Goal: Navigation & Orientation: Find specific page/section

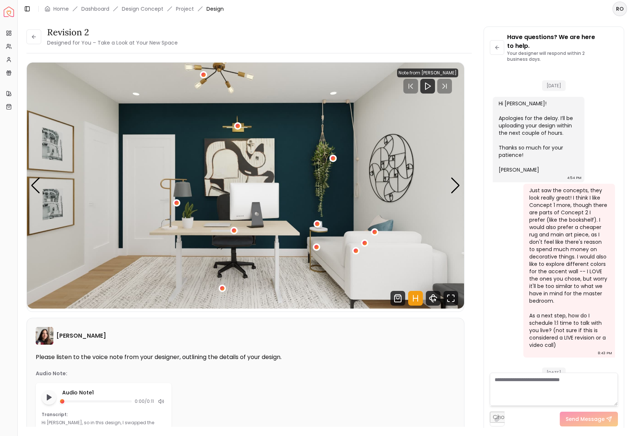
scroll to position [2024, 0]
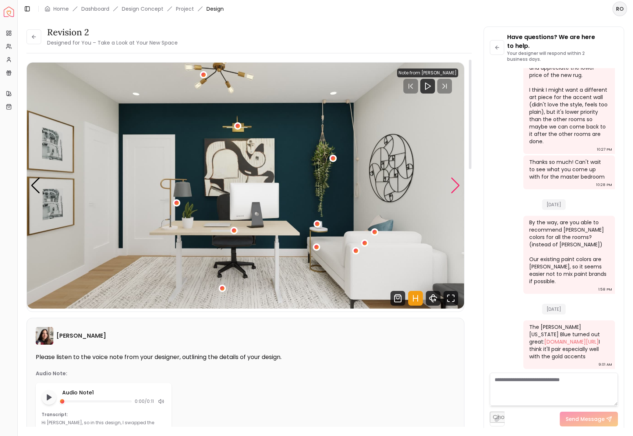
click at [455, 186] on div "Next slide" at bounding box center [456, 185] width 10 height 16
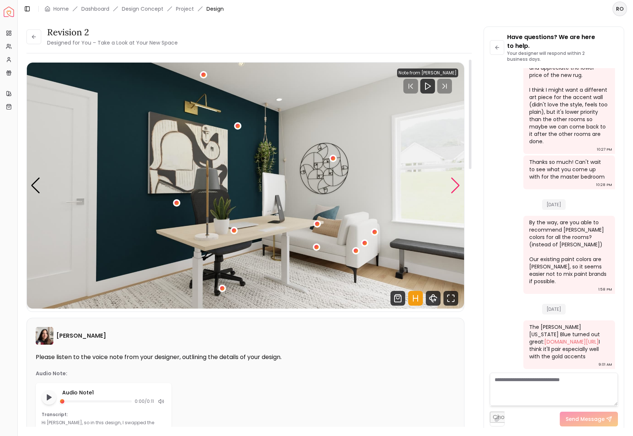
click at [455, 186] on div "Next slide" at bounding box center [456, 185] width 10 height 16
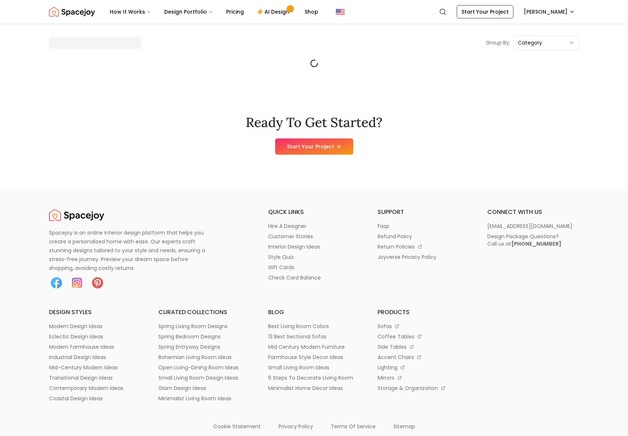
scroll to position [77, 0]
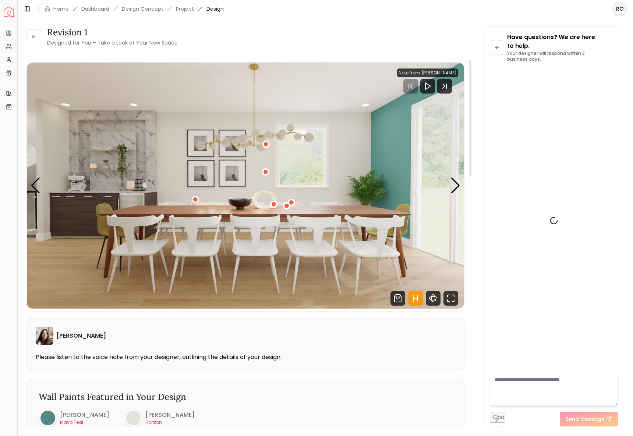
click at [449, 190] on img "1 / 10" at bounding box center [245, 186] width 437 height 246
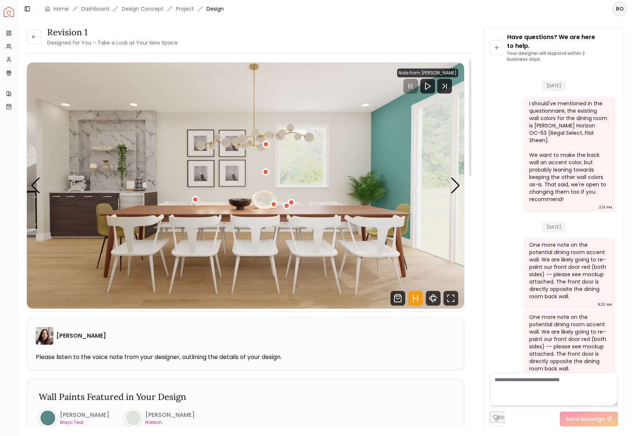
scroll to position [1053, 0]
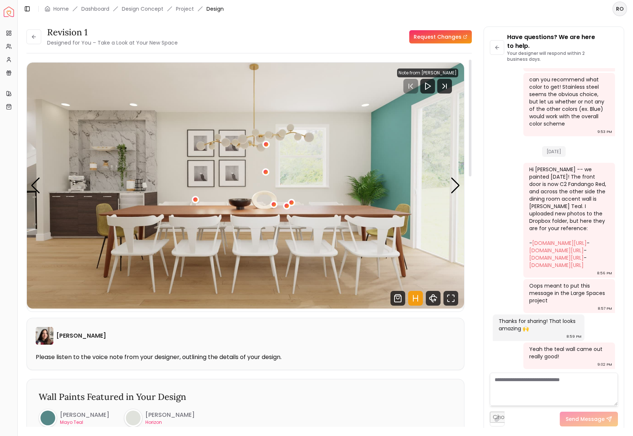
click at [447, 186] on img "1 / 10" at bounding box center [245, 186] width 437 height 246
click at [457, 186] on div "Next slide" at bounding box center [456, 185] width 10 height 16
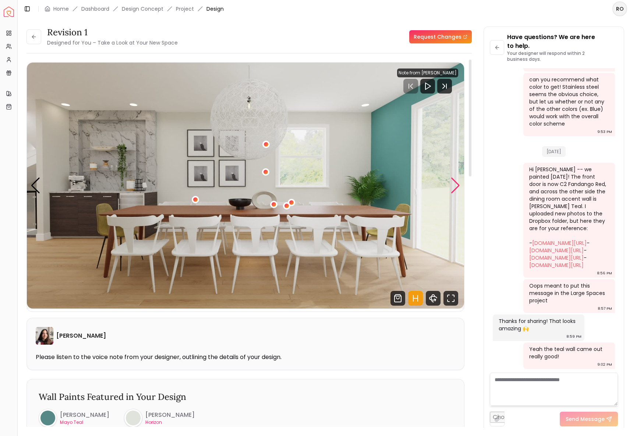
click at [457, 186] on div "Next slide" at bounding box center [456, 185] width 10 height 16
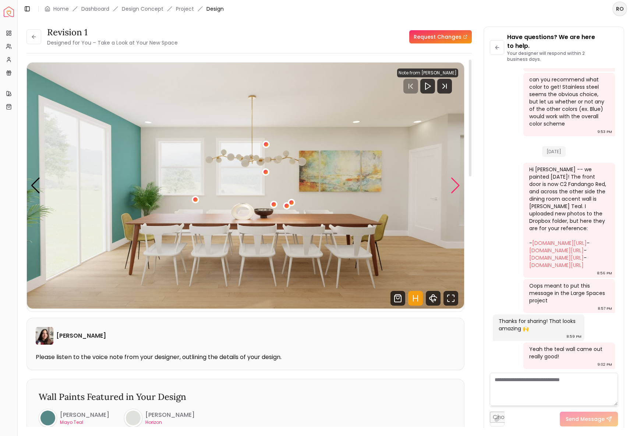
click at [457, 186] on div "Next slide" at bounding box center [456, 185] width 10 height 16
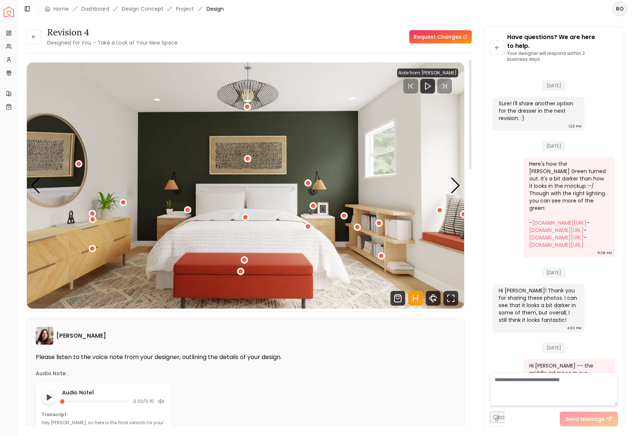
scroll to position [2337, 0]
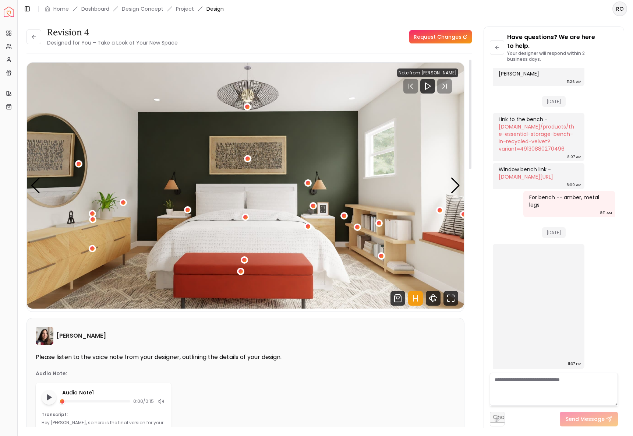
click at [445, 190] on img "1 / 5" at bounding box center [245, 186] width 437 height 246
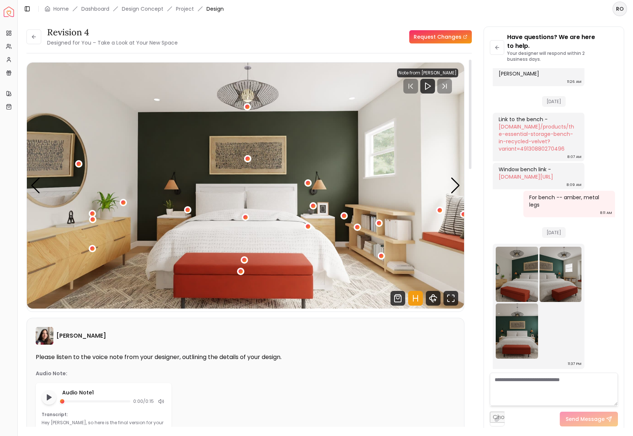
click at [450, 190] on img "1 / 5" at bounding box center [245, 186] width 437 height 246
click at [455, 190] on div "Next slide" at bounding box center [456, 185] width 10 height 16
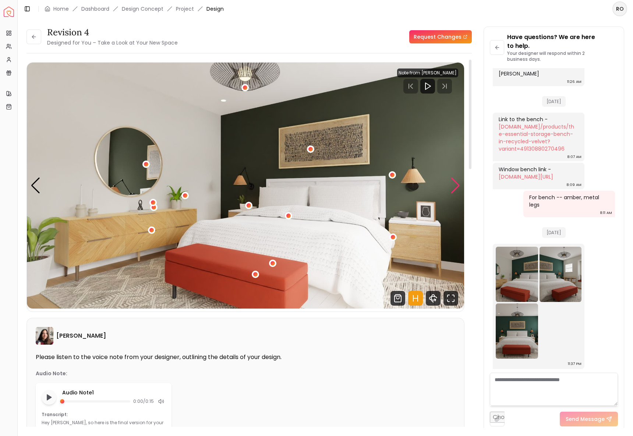
click at [455, 190] on div "Next slide" at bounding box center [456, 185] width 10 height 16
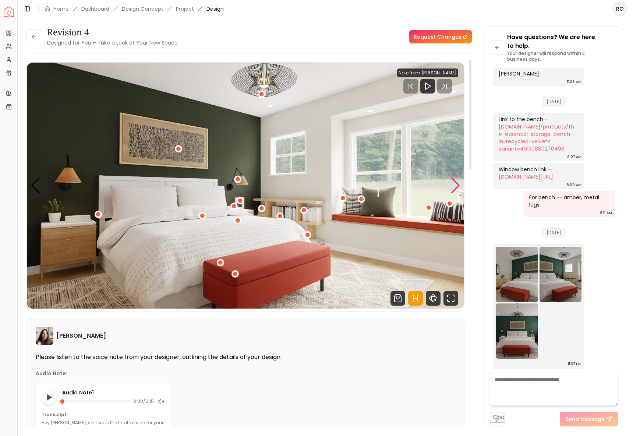
click at [454, 191] on div "Next slide" at bounding box center [456, 185] width 10 height 16
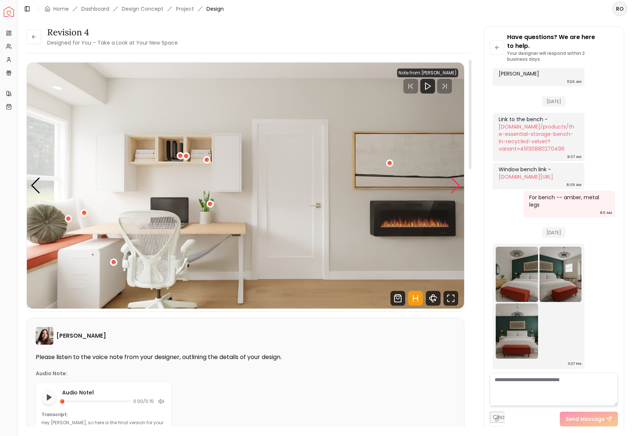
click at [452, 185] on div "Next slide" at bounding box center [456, 185] width 10 height 16
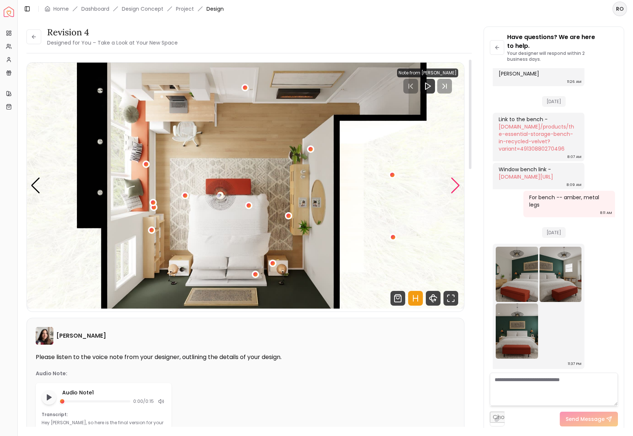
click at [452, 186] on div "Next slide" at bounding box center [456, 185] width 10 height 16
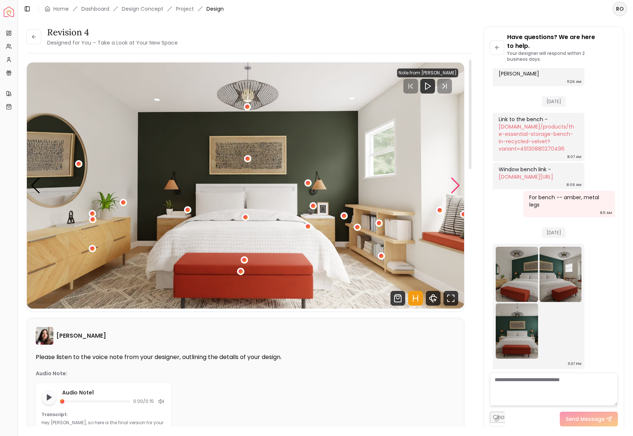
click at [452, 186] on div "Next slide" at bounding box center [456, 185] width 10 height 16
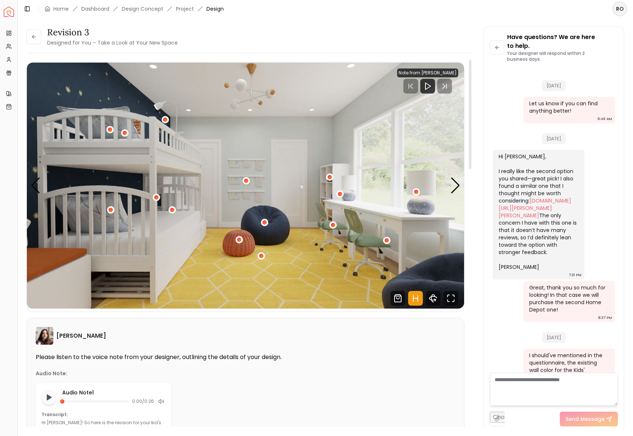
scroll to position [1685, 0]
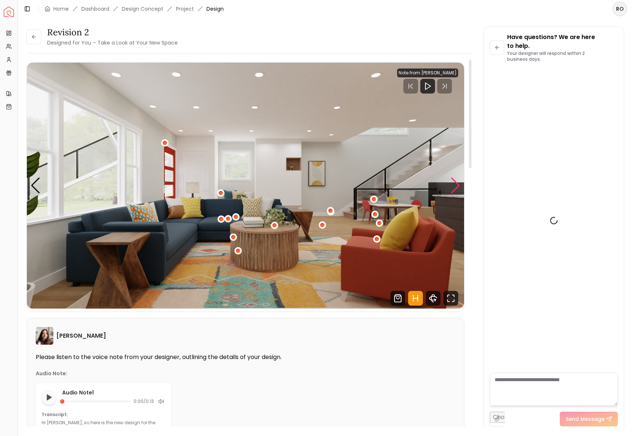
scroll to position [2461, 0]
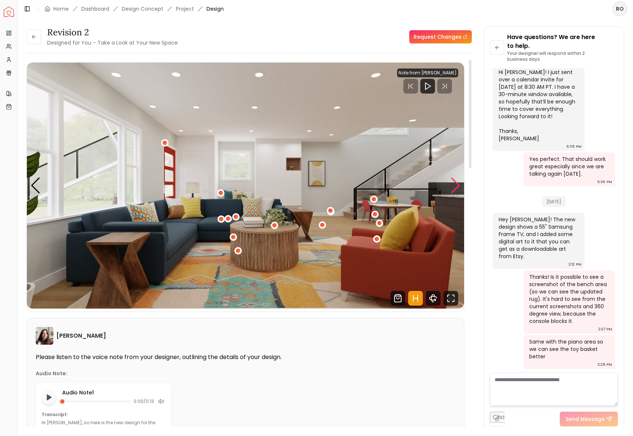
click at [456, 185] on div "Next slide" at bounding box center [456, 185] width 10 height 16
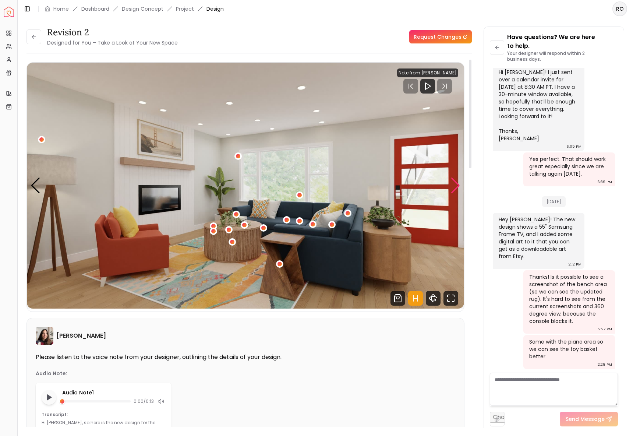
click at [456, 185] on div "Next slide" at bounding box center [456, 185] width 10 height 16
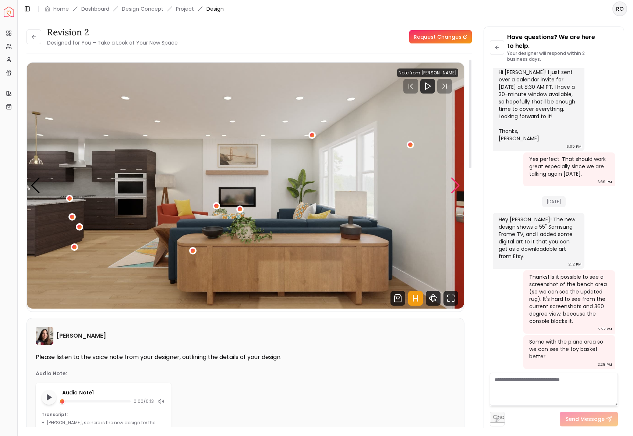
click at [456, 185] on div "Next slide" at bounding box center [456, 185] width 10 height 16
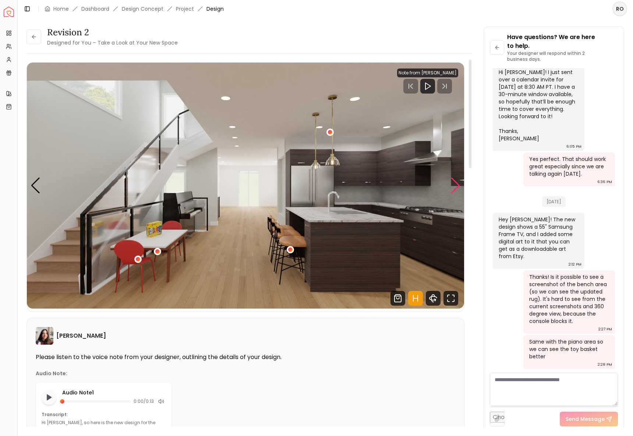
click at [454, 184] on div "Next slide" at bounding box center [456, 185] width 10 height 16
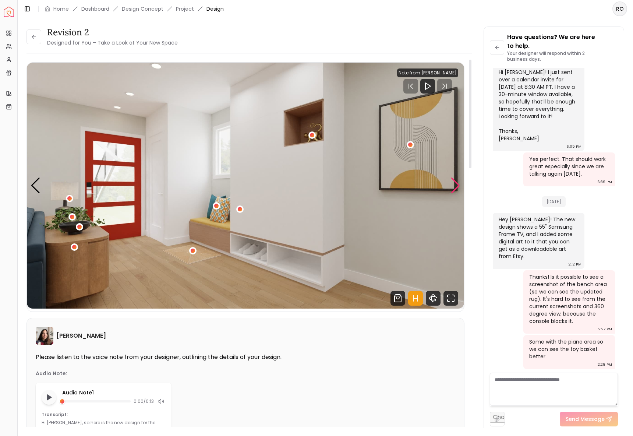
click at [454, 184] on div "Next slide" at bounding box center [456, 185] width 10 height 16
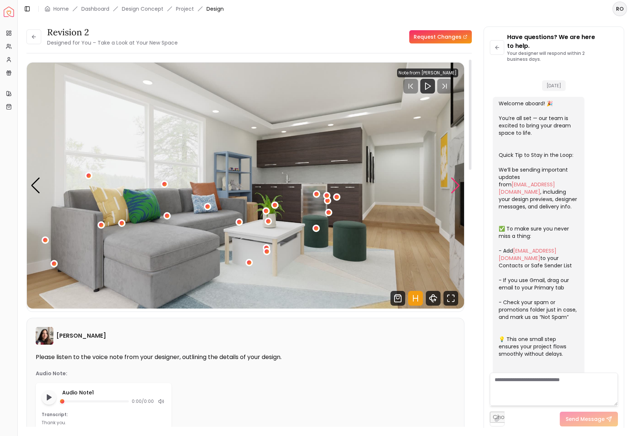
scroll to position [698, 0]
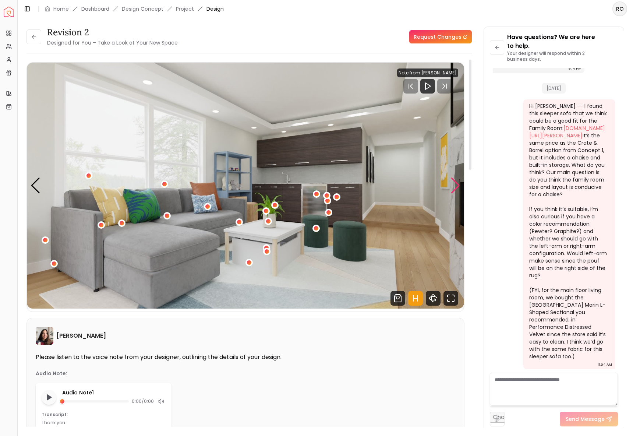
click at [454, 187] on div "Next slide" at bounding box center [456, 185] width 10 height 16
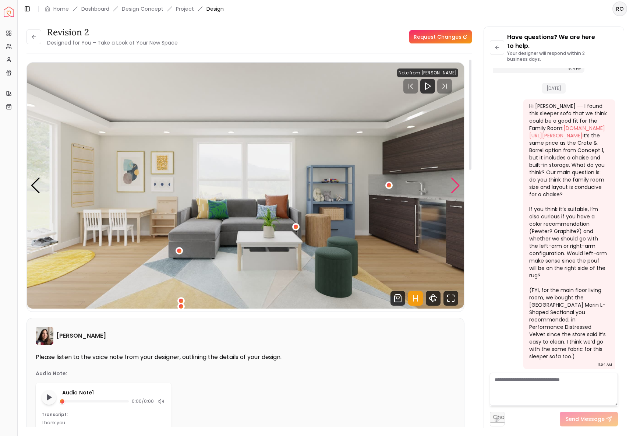
click at [454, 186] on div "Next slide" at bounding box center [456, 185] width 10 height 16
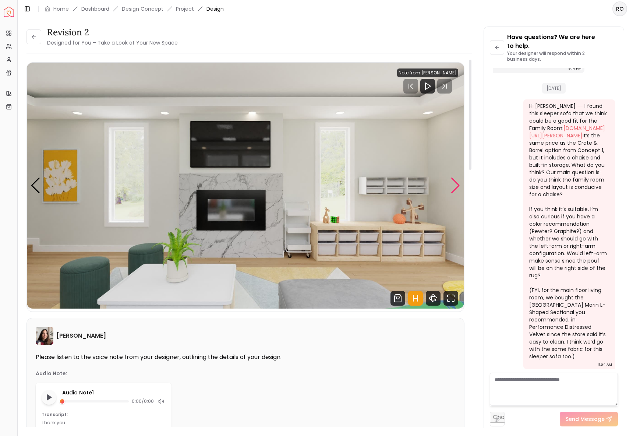
click at [452, 181] on div "Next slide" at bounding box center [456, 185] width 10 height 16
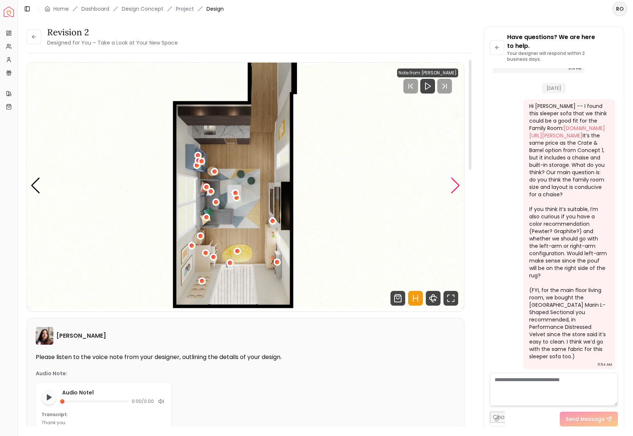
click at [452, 181] on div "Next slide" at bounding box center [456, 185] width 10 height 16
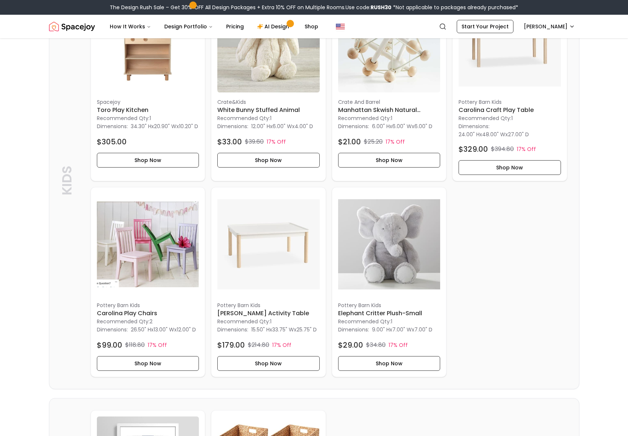
scroll to position [559, 0]
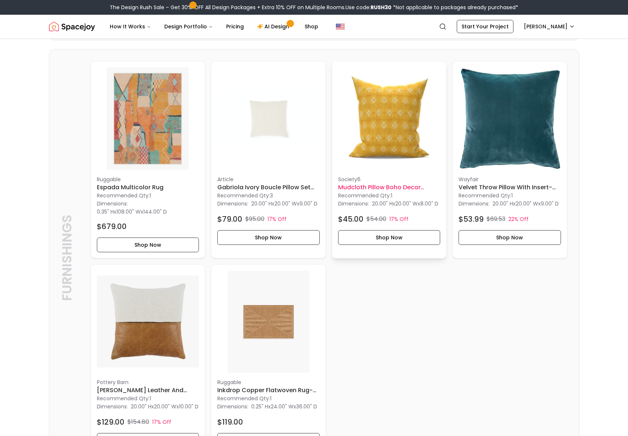
scroll to position [787, 0]
